Goal: Transaction & Acquisition: Purchase product/service

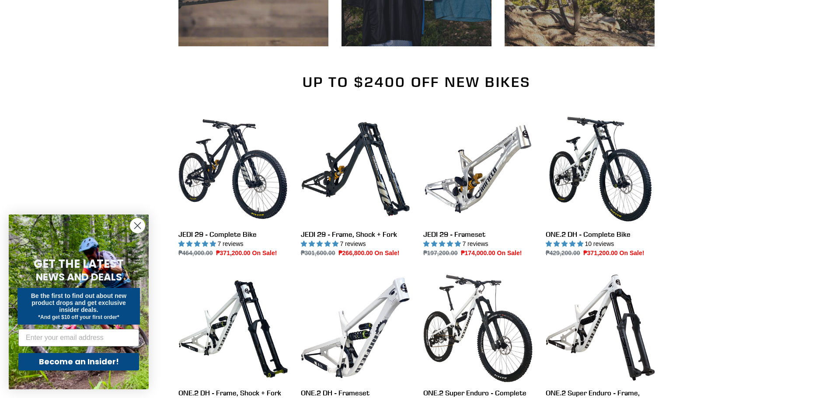
scroll to position [656, 0]
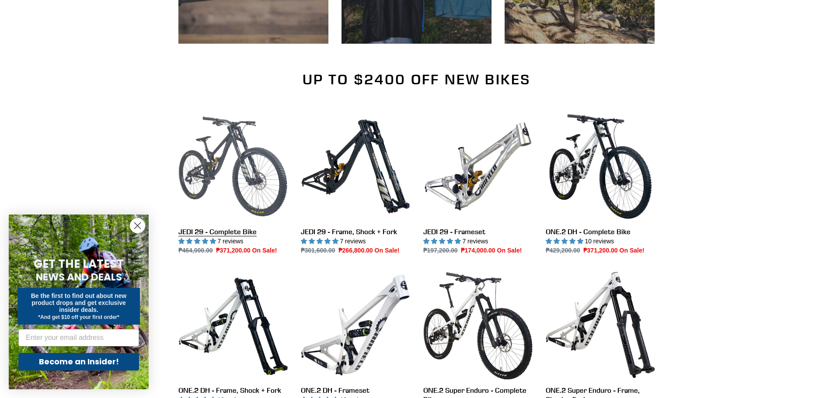
click at [284, 162] on link "JEDI 29 - Complete Bike" at bounding box center [232, 183] width 109 height 143
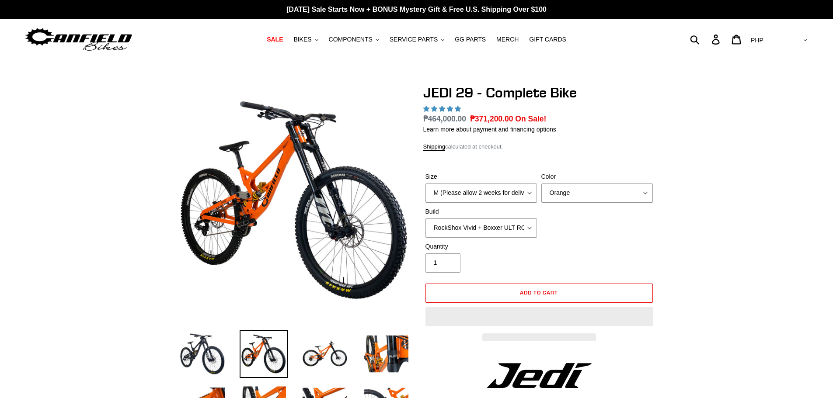
select select "highest-rating"
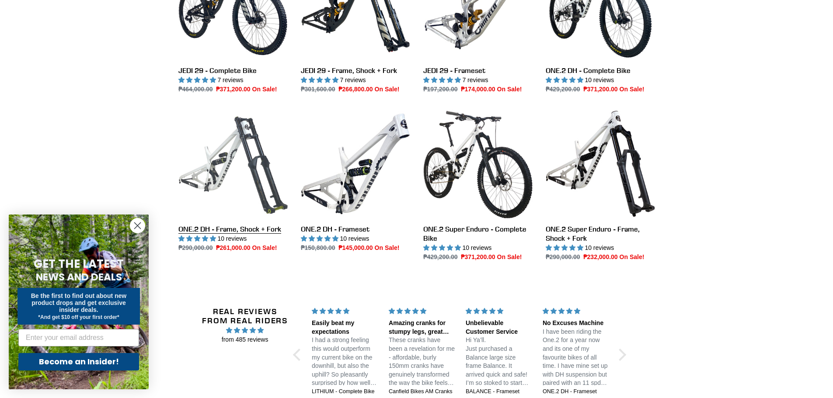
scroll to position [831, 0]
